Goal: Contribute content

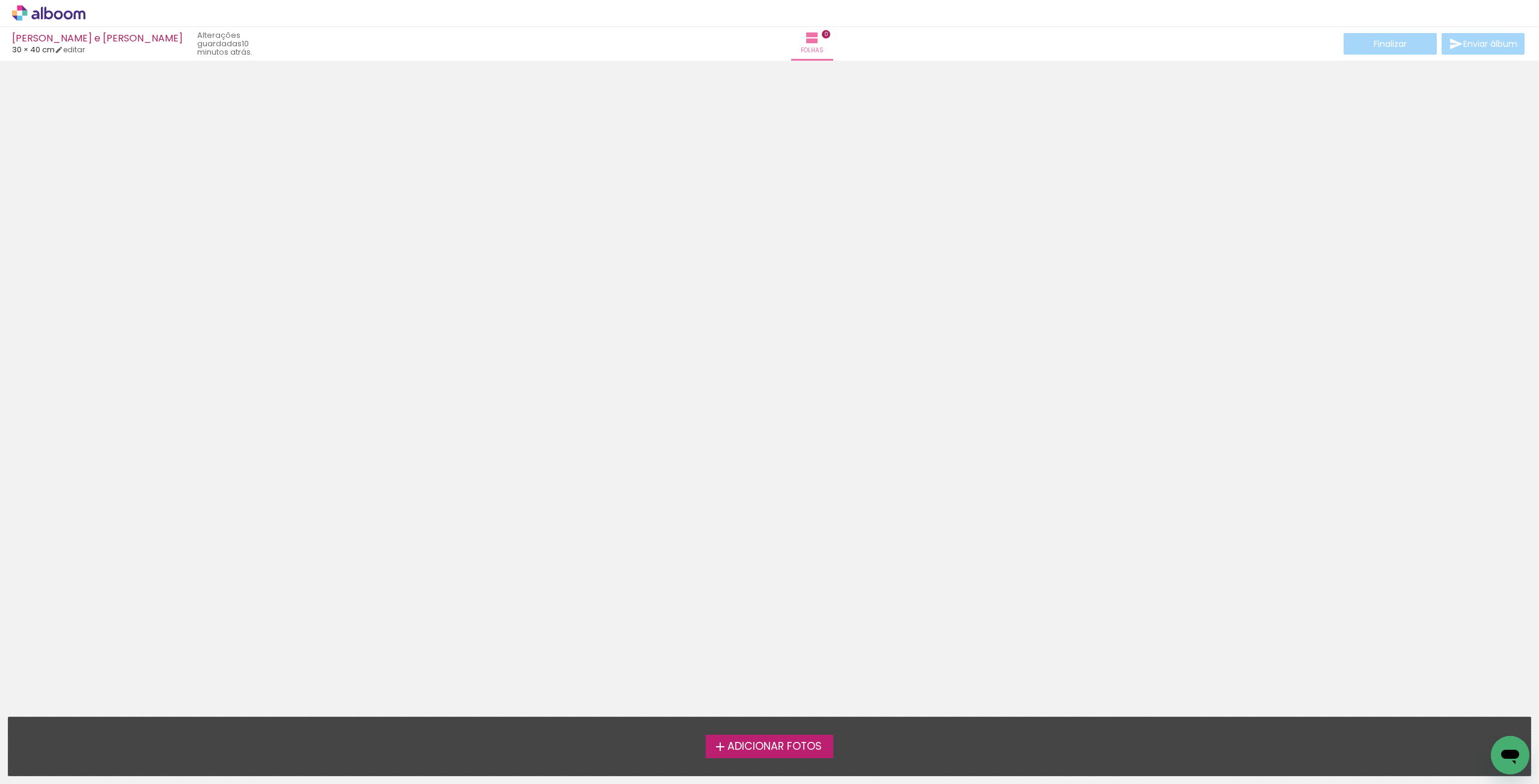
click at [797, 747] on span "Adicionar Fotos" at bounding box center [774, 746] width 94 height 11
click at [0, 0] on input "file" at bounding box center [0, 0] width 0 height 0
